Goal: Find specific fact: Find specific page/section

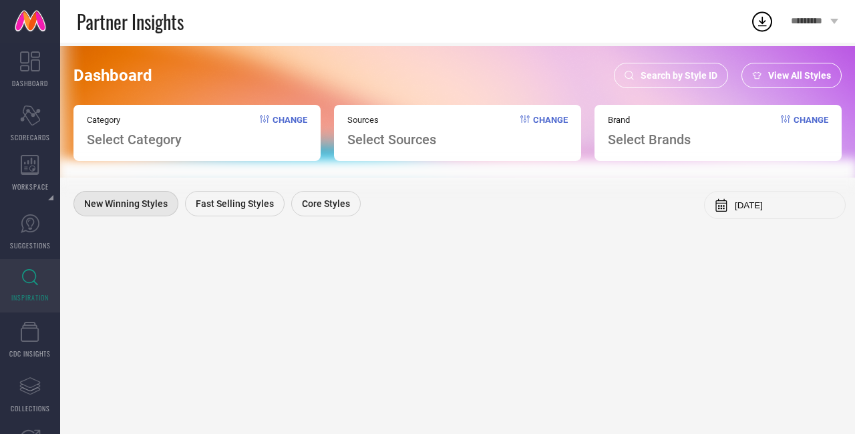
click at [32, 293] on span "INSPIRATION" at bounding box center [29, 298] width 37 height 10
click at [648, 77] on span "Search by Style ID" at bounding box center [679, 75] width 77 height 11
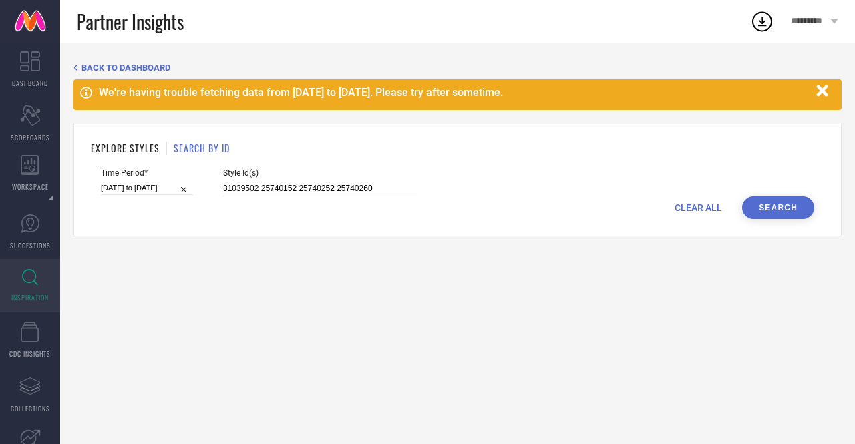
click at [399, 180] on div "Style Id(s) 31039502 25740152 25740252 25740260" at bounding box center [320, 182] width 194 height 28
drag, startPoint x: 378, startPoint y: 190, endPoint x: 138, endPoint y: 177, distance: 240.9
click at [138, 177] on div "Time Period* [DATE] to [DATE] Style Id(s) 31039502 25740152 25740252 25740260" at bounding box center [457, 182] width 713 height 28
click at [258, 192] on input at bounding box center [320, 188] width 194 height 15
paste input "28157490"
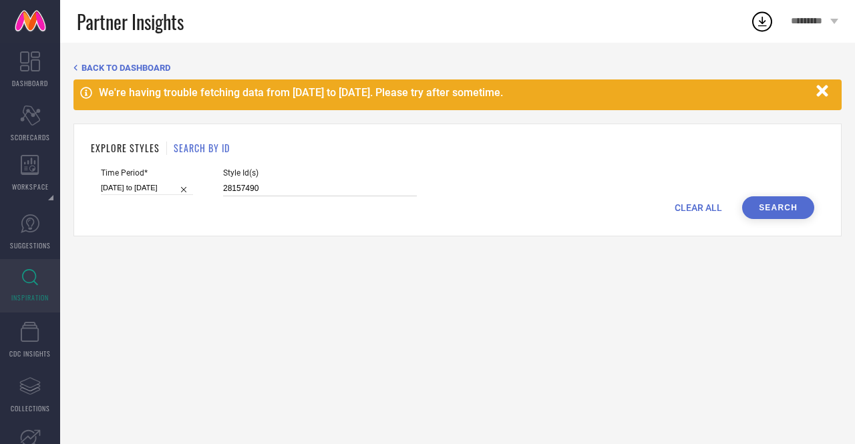
type input "28157490"
click at [757, 208] on button "Search" at bounding box center [778, 207] width 72 height 23
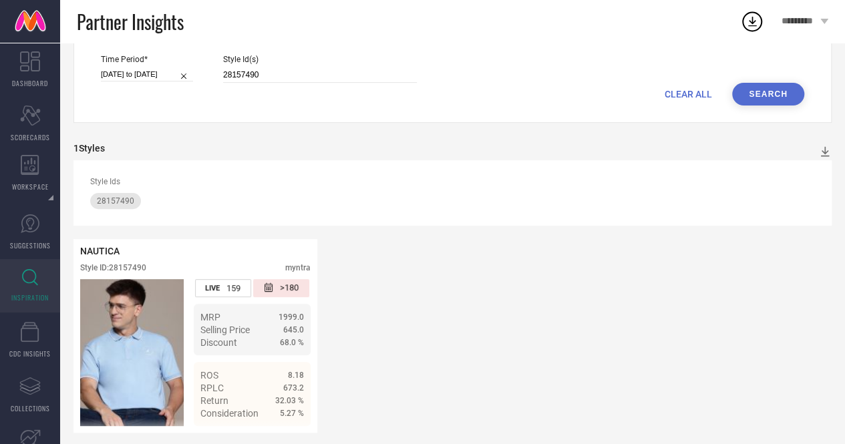
scroll to position [126, 0]
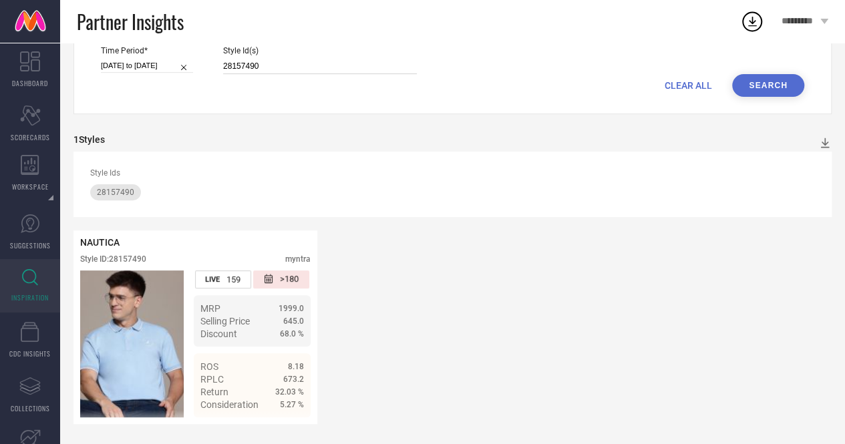
drag, startPoint x: 267, startPoint y: 61, endPoint x: 217, endPoint y: 57, distance: 49.5
click at [217, 57] on div "Time Period* [DATE] to [DATE] Style Id(s) 28157490" at bounding box center [452, 60] width 703 height 28
paste input "30427504"
type input "30427504"
click at [745, 81] on button "Search" at bounding box center [768, 85] width 72 height 23
